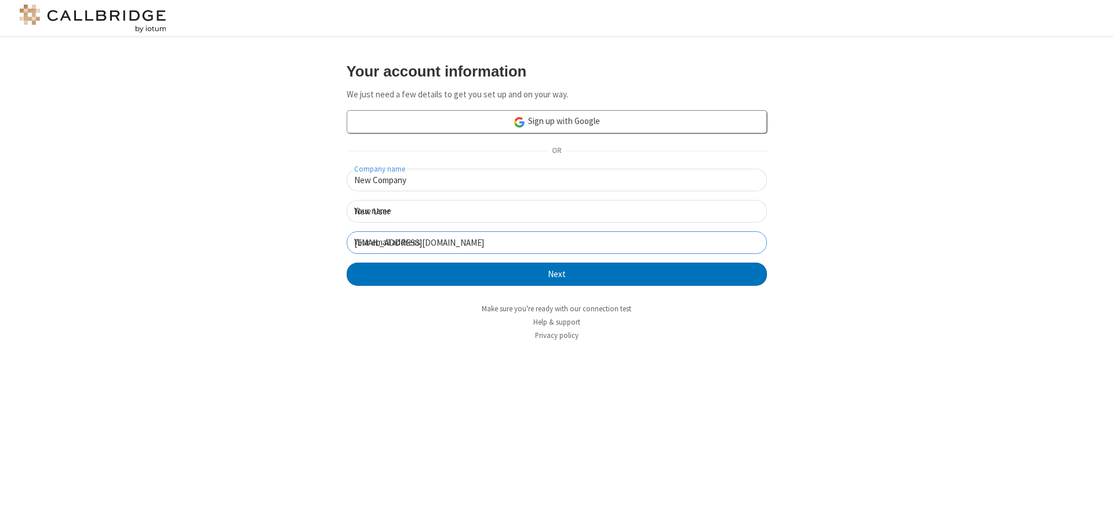
click button "Next" at bounding box center [557, 274] width 420 height 23
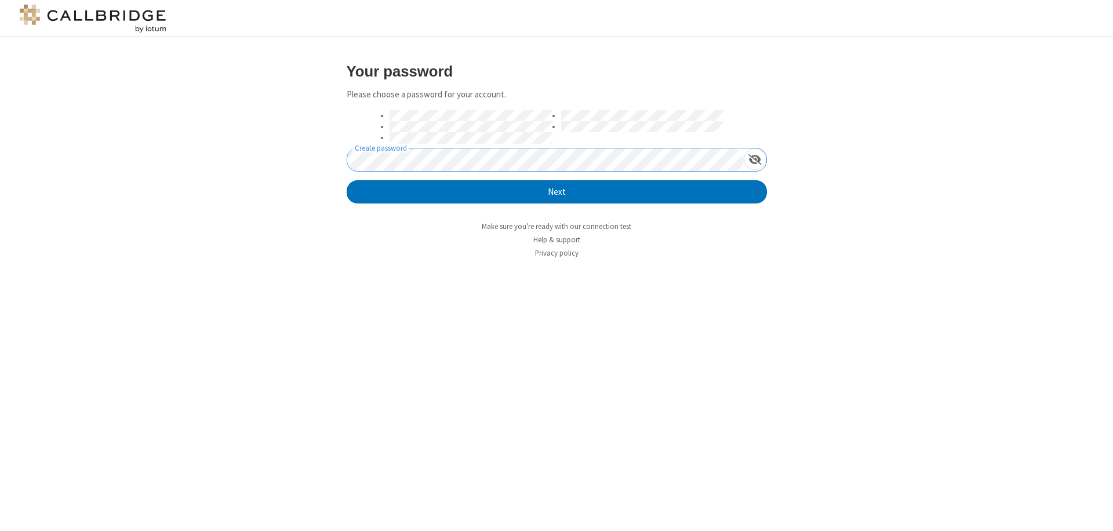
click button "Next" at bounding box center [557, 191] width 420 height 23
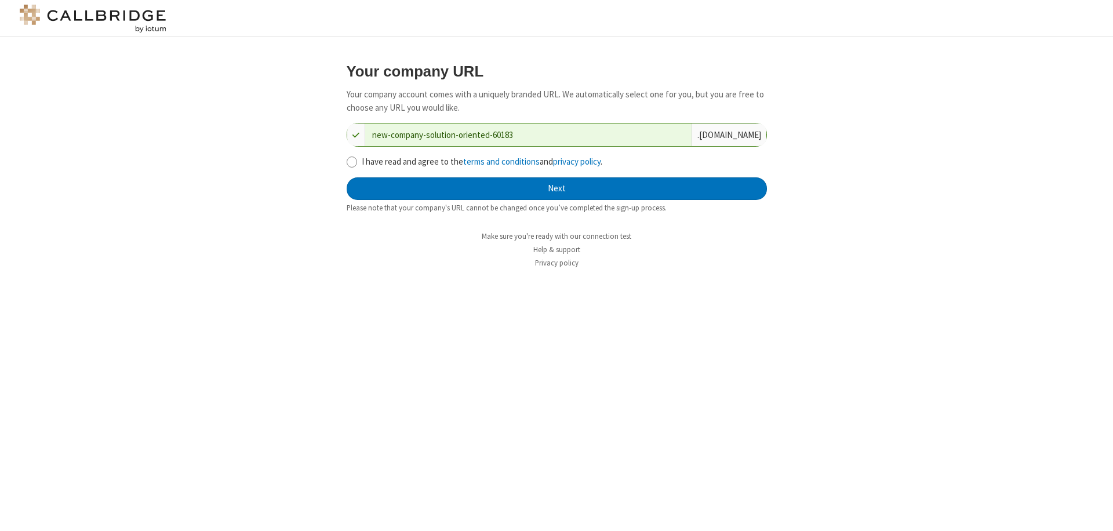
click at [351, 161] on input "I have read and agree to the terms and conditions and privacy policy ." at bounding box center [352, 162] width 11 height 12
checkbox input "true"
click at [557, 188] on button "Next" at bounding box center [557, 188] width 420 height 23
